Goal: Find specific page/section: Find specific page/section

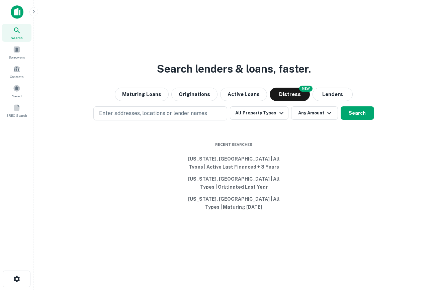
click at [35, 14] on button "button" at bounding box center [33, 11] width 9 height 9
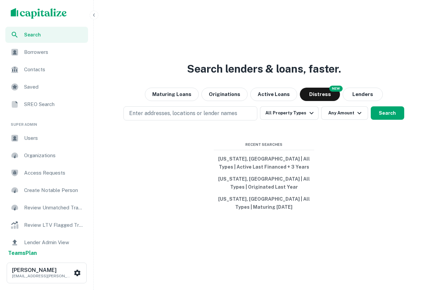
drag, startPoint x: 20, startPoint y: 160, endPoint x: 22, endPoint y: 137, distance: 23.6
click at [22, 137] on div "Users" at bounding box center [46, 138] width 83 height 16
click at [93, 13] on icon "button" at bounding box center [93, 14] width 5 height 5
